Goal: Task Accomplishment & Management: Use online tool/utility

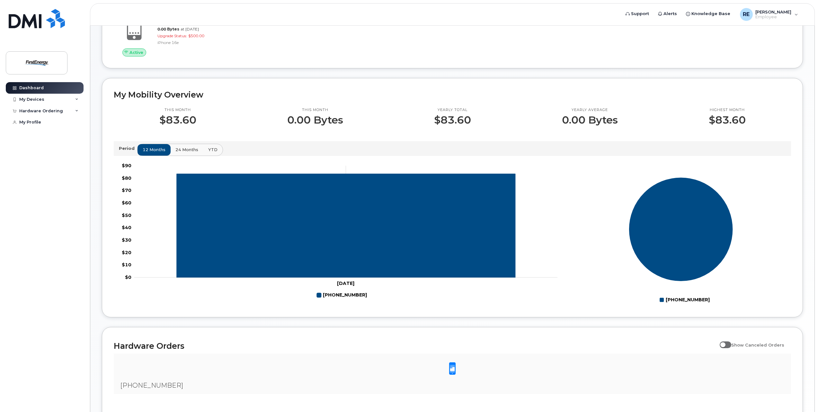
scroll to position [192, 0]
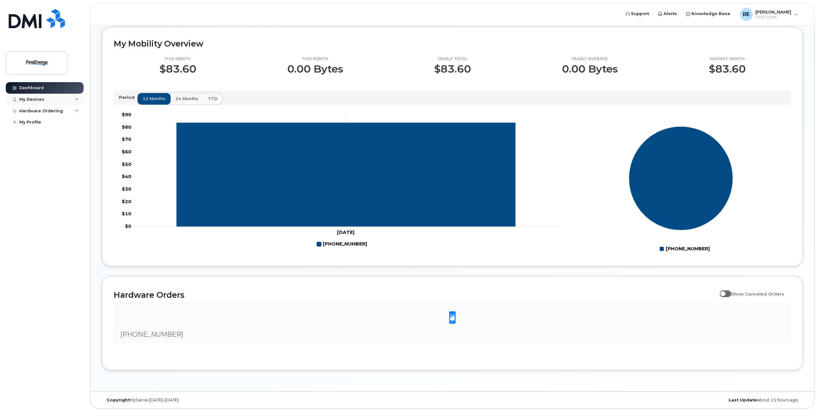
click at [71, 101] on div "My Devices" at bounding box center [45, 100] width 78 height 12
click at [69, 126] on div "[PHONE_NUMBER]" at bounding box center [65, 124] width 39 height 6
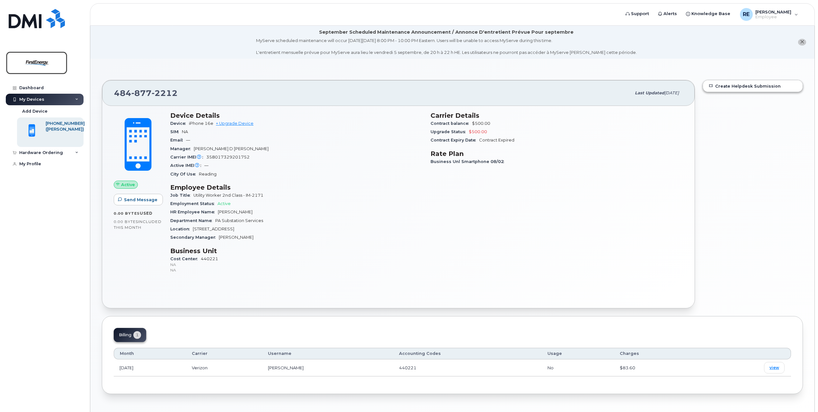
click at [37, 62] on img at bounding box center [36, 63] width 49 height 19
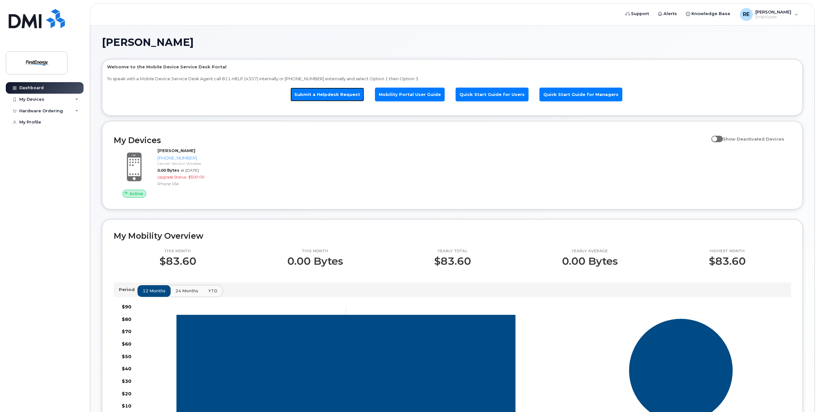
click at [314, 100] on link "Submit a Helpdesk Request" at bounding box center [327, 95] width 74 height 14
click at [342, 96] on link "Submit a Helpdesk Request" at bounding box center [327, 95] width 74 height 14
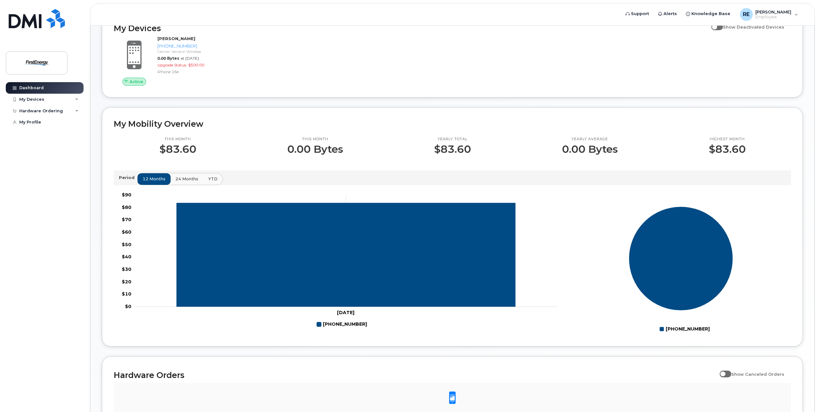
scroll to position [128, 0]
